Goal: Information Seeking & Learning: Learn about a topic

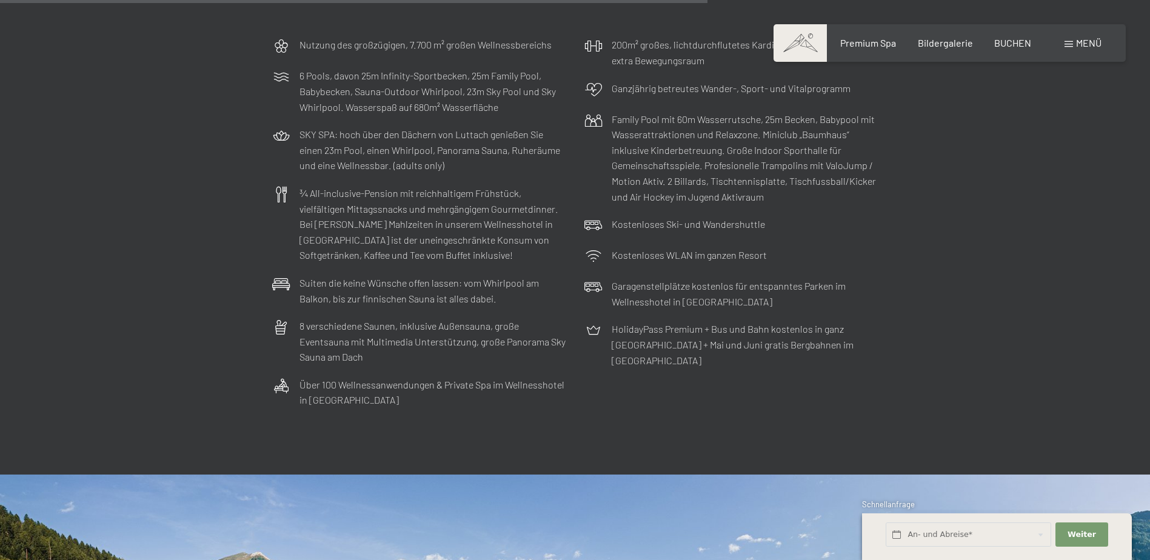
scroll to position [3760, 0]
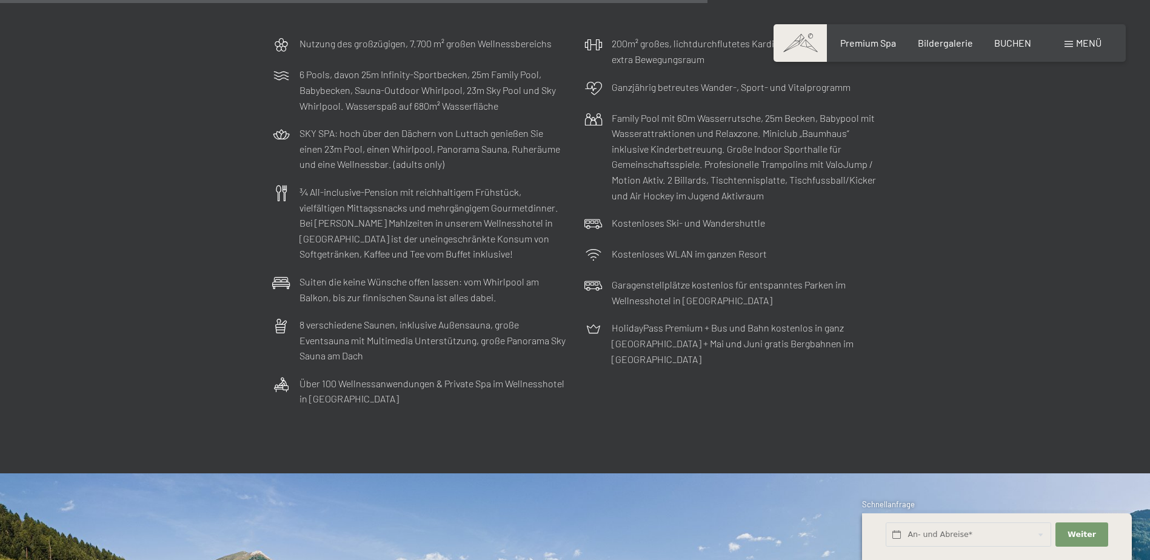
click at [1070, 45] on span at bounding box center [1069, 44] width 8 height 6
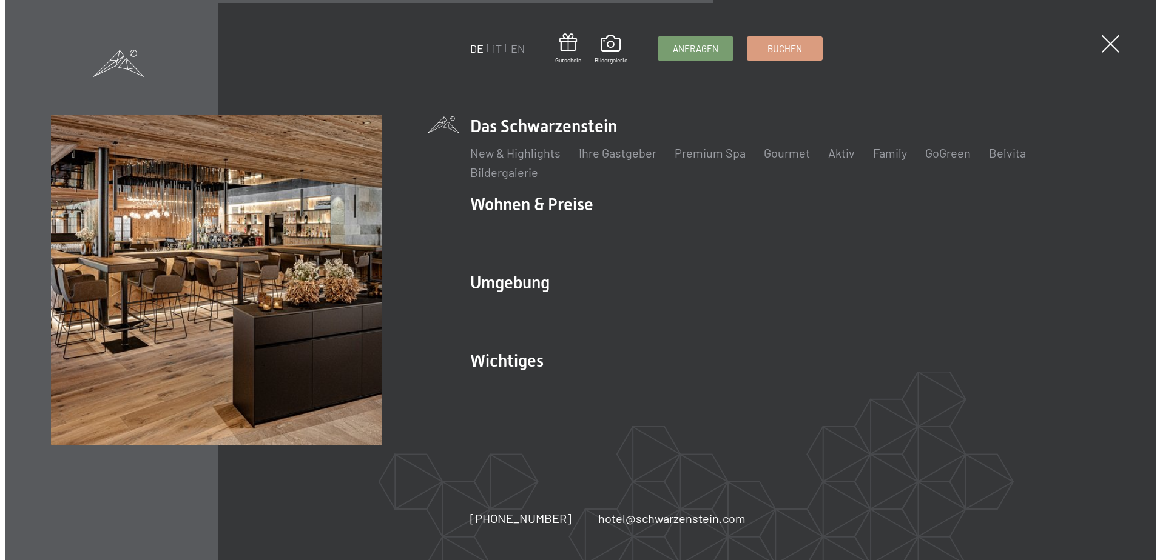
scroll to position [3779, 0]
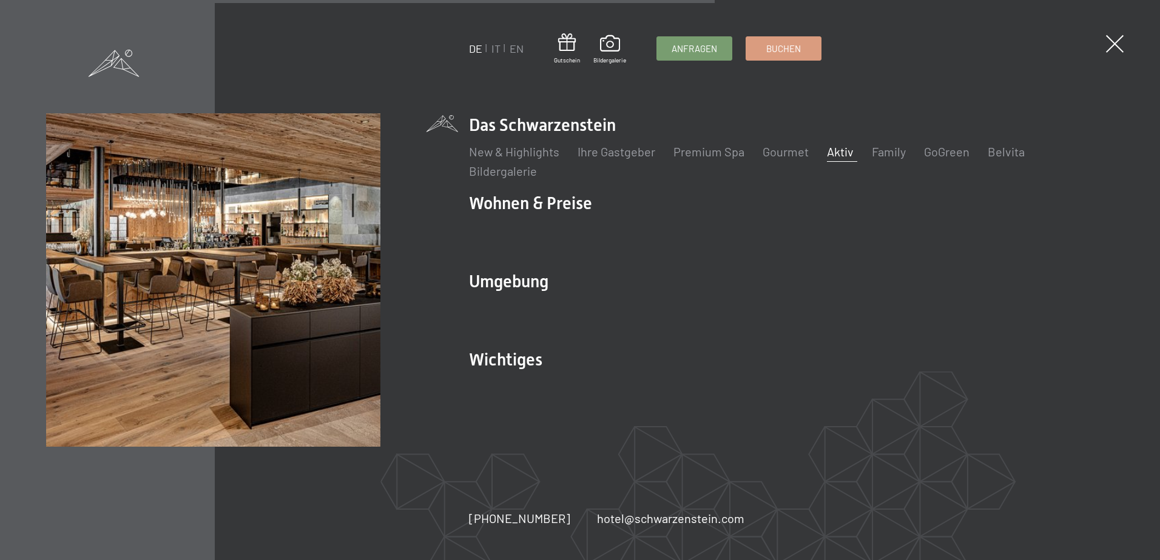
click at [845, 158] on link "Aktiv" at bounding box center [840, 151] width 27 height 15
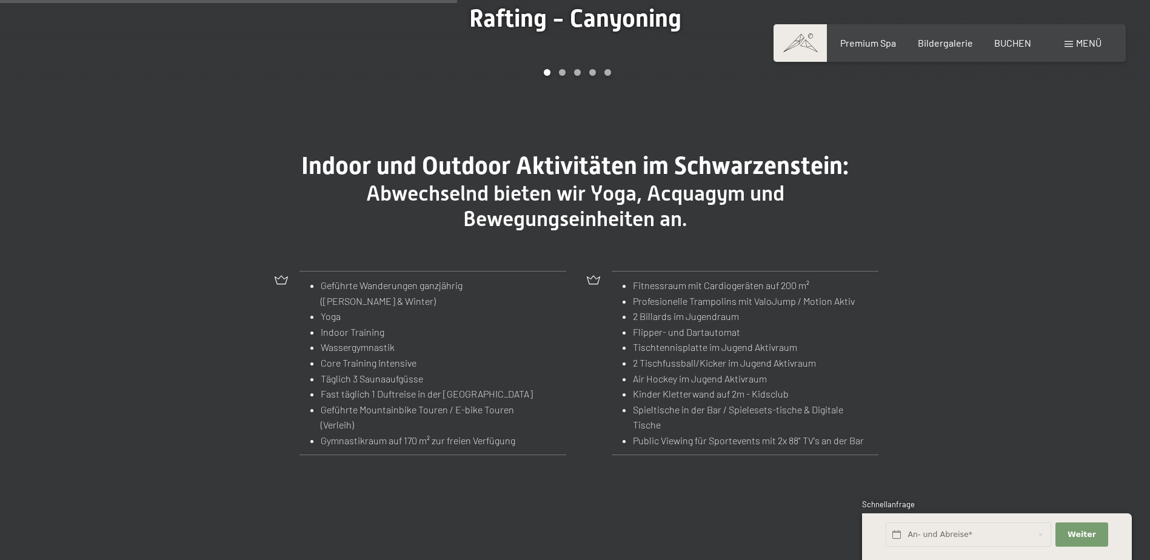
scroll to position [1395, 0]
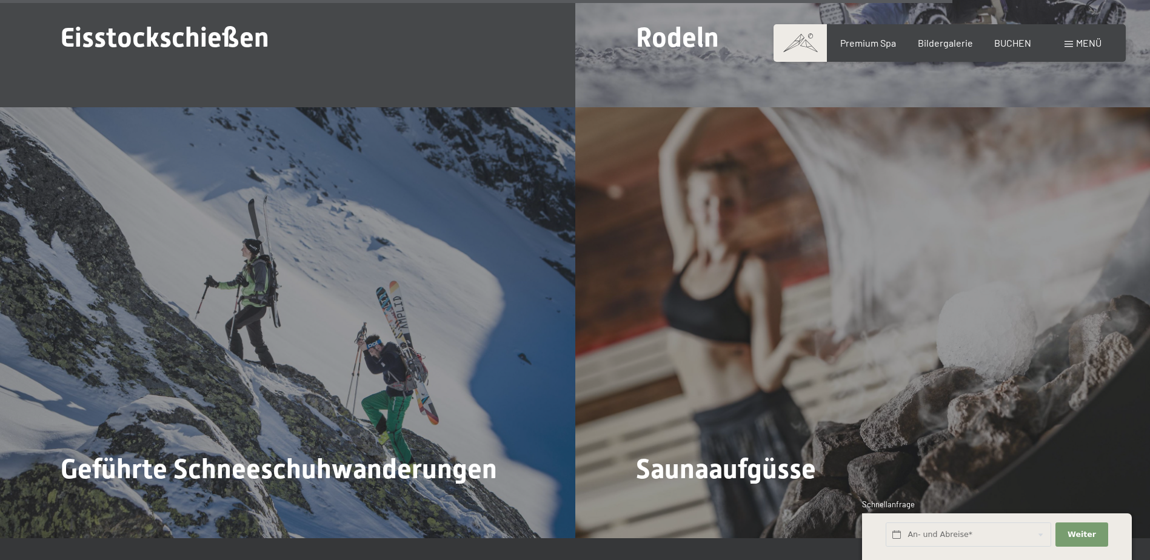
scroll to position [4730, 0]
